Goal: Task Accomplishment & Management: Use online tool/utility

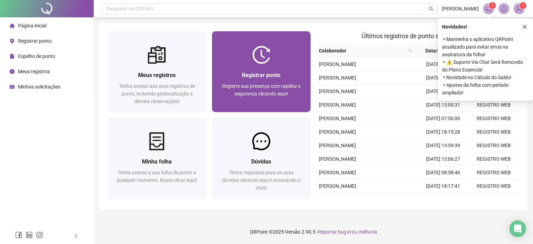
click at [235, 92] on div "Registre sua presença com rapidez e segurança clicando aqui!" at bounding box center [261, 93] width 82 height 23
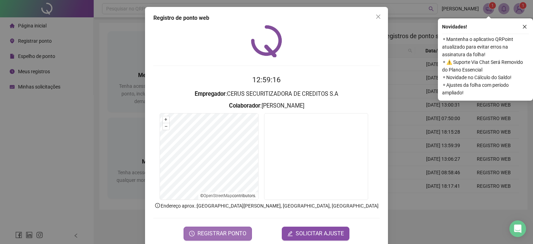
click at [222, 231] on span "REGISTRAR PONTO" at bounding box center [221, 233] width 49 height 8
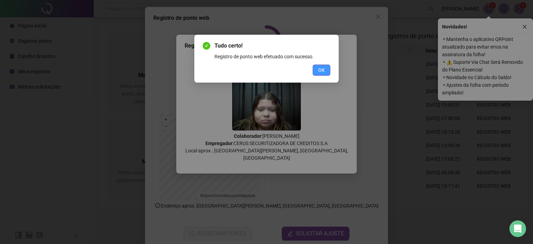
click at [327, 73] on button "OK" at bounding box center [322, 70] width 18 height 11
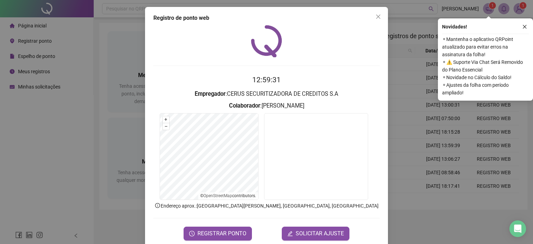
click at [438, 140] on div "Registro de ponto web 12:59:31 Empregador : CERUS SECURITIZADORA DE CREDITOS S.…" at bounding box center [266, 122] width 533 height 244
